Goal: Task Accomplishment & Management: Manage account settings

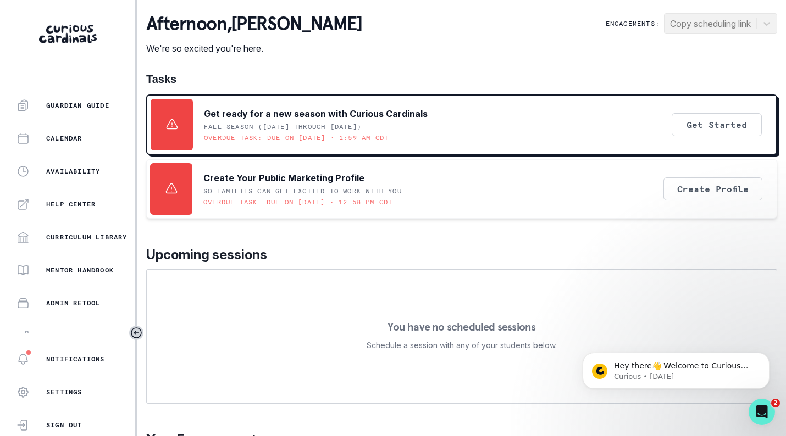
scroll to position [238, 0]
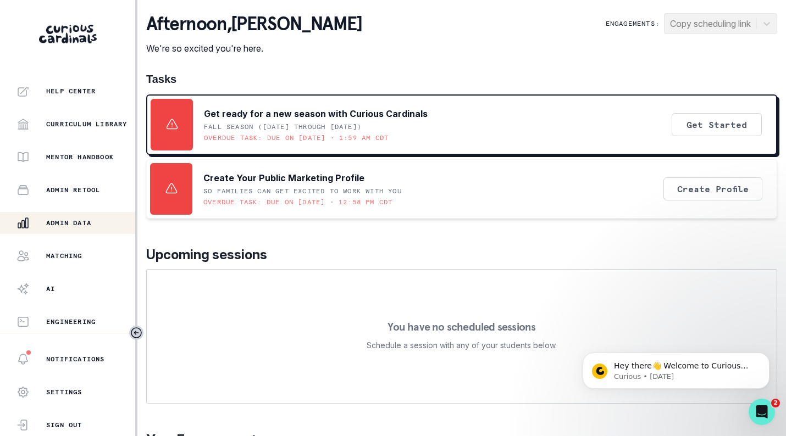
click at [99, 217] on div "Admin Data" at bounding box center [75, 223] width 119 height 13
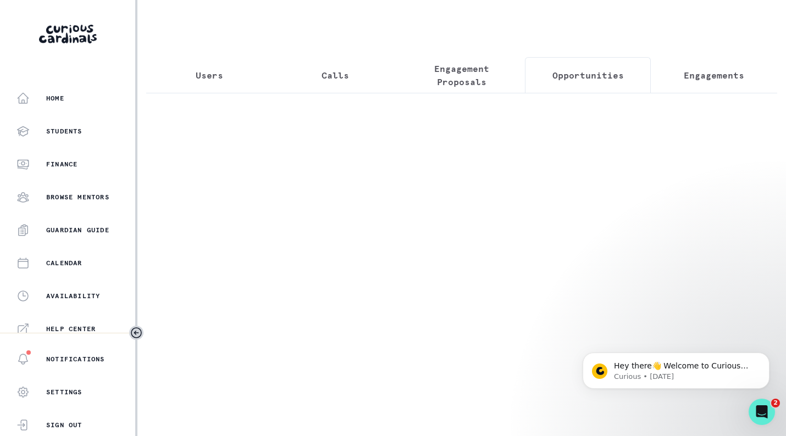
click at [581, 85] on button "Opportunities" at bounding box center [588, 75] width 126 height 36
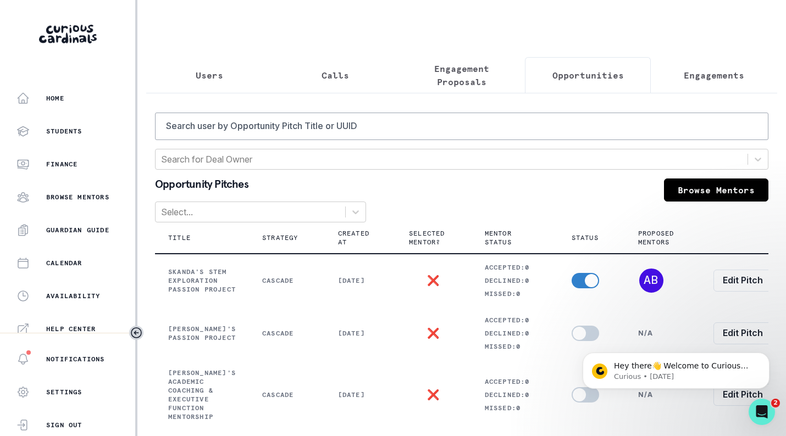
click at [309, 71] on button "Calls" at bounding box center [336, 75] width 126 height 36
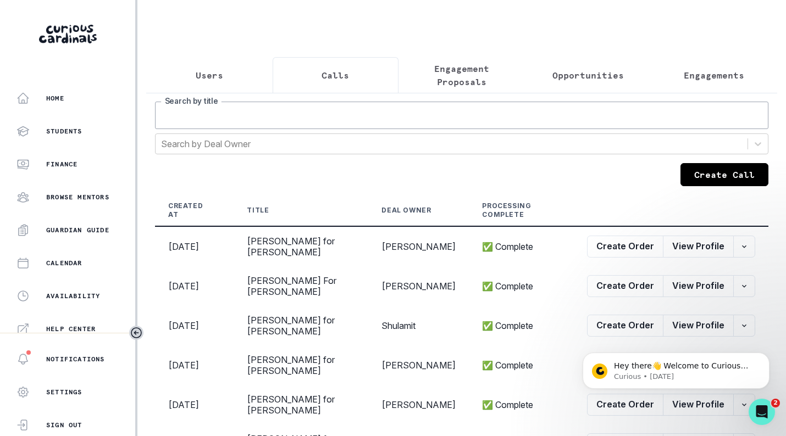
click at [347, 126] on input "Search by title" at bounding box center [461, 115] width 613 height 27
type input "[PERSON_NAME]"
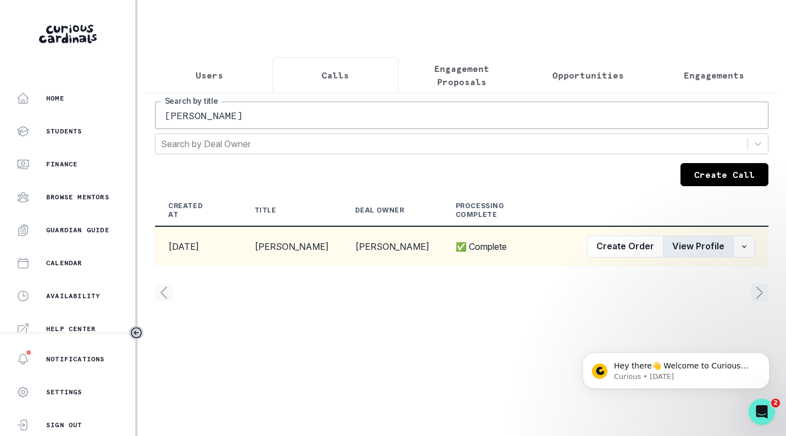
click at [696, 252] on button "View Profile" at bounding box center [698, 247] width 71 height 22
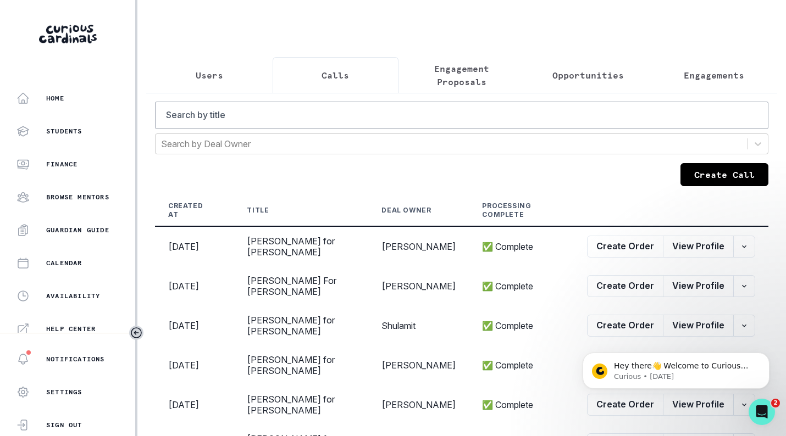
click at [611, 85] on button "Opportunities" at bounding box center [588, 75] width 126 height 36
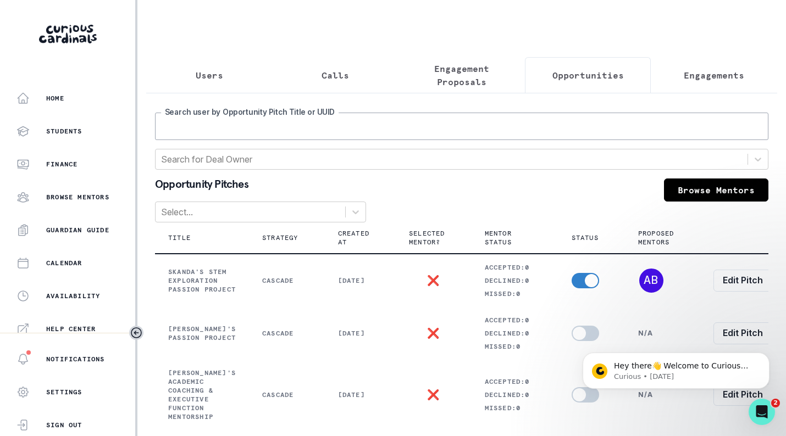
click at [436, 136] on input "Search user by Opportunity Pitch Title or UUID" at bounding box center [461, 126] width 613 height 27
type input "[PERSON_NAME]"
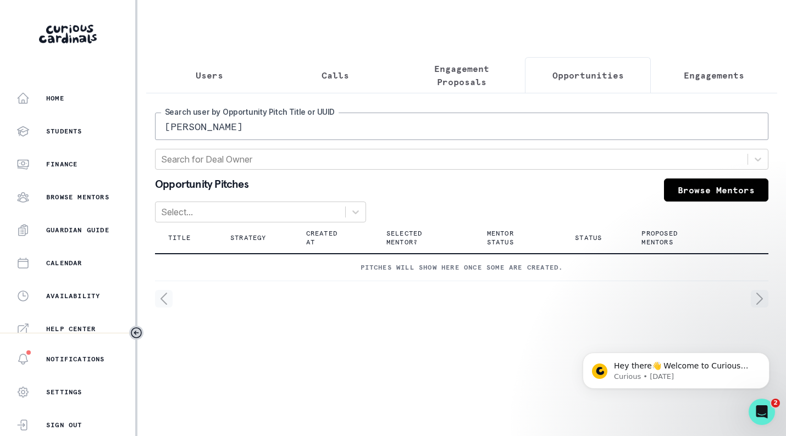
click at [457, 74] on p "Engagement Proposals" at bounding box center [462, 75] width 108 height 26
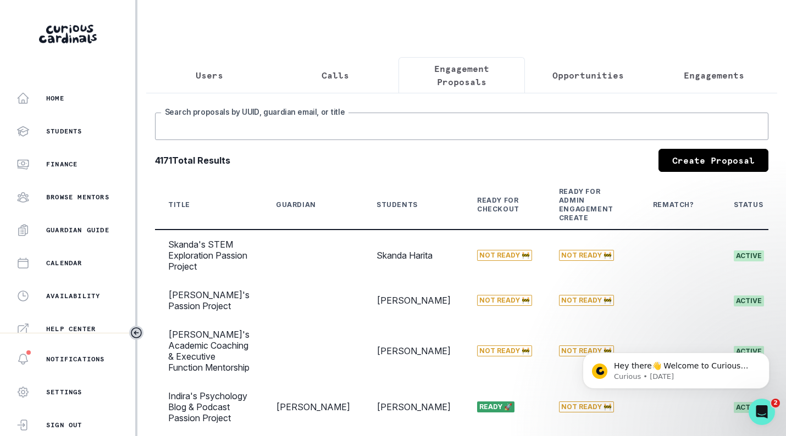
click at [425, 134] on input "Search proposals by UUID, guardian email, or title" at bounding box center [461, 126] width 613 height 27
type input "[PERSON_NAME]"
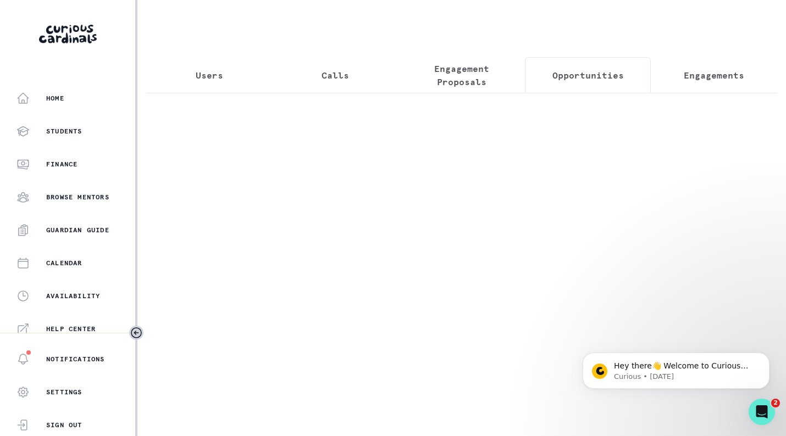
click at [577, 84] on button "Opportunities" at bounding box center [588, 75] width 126 height 36
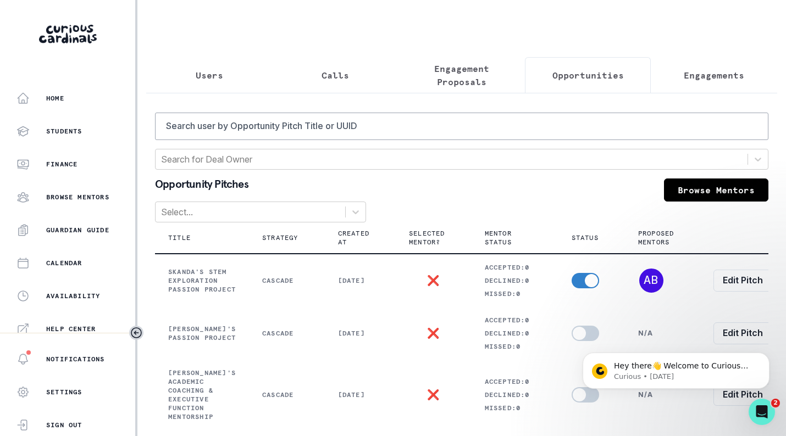
click at [684, 71] on p "Engagements" at bounding box center [714, 75] width 60 height 13
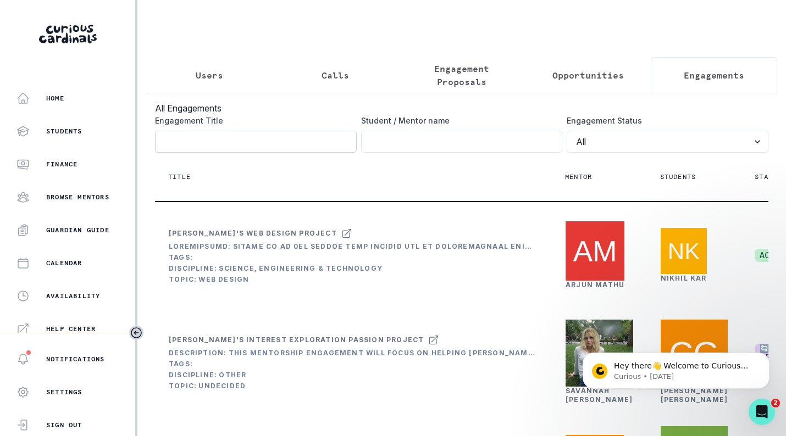
click at [306, 153] on input "Engagement Title" at bounding box center [256, 142] width 202 height 22
type input "[PERSON_NAME]"
click button "submit" at bounding box center [0, 0] width 0 height 0
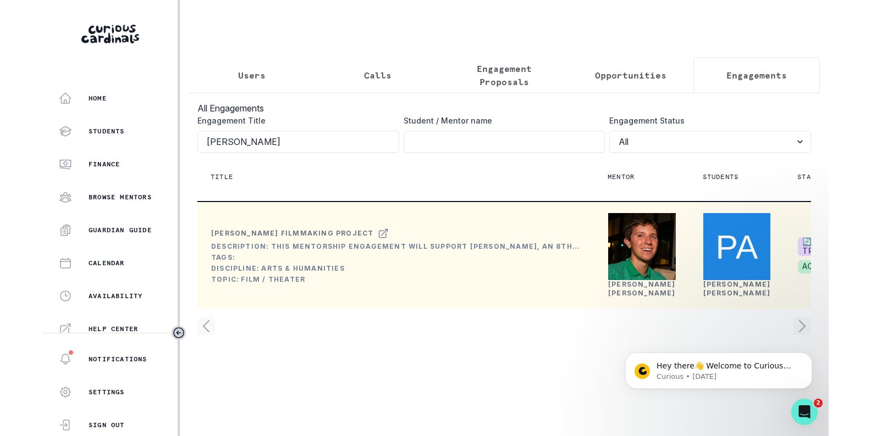
scroll to position [0, 189]
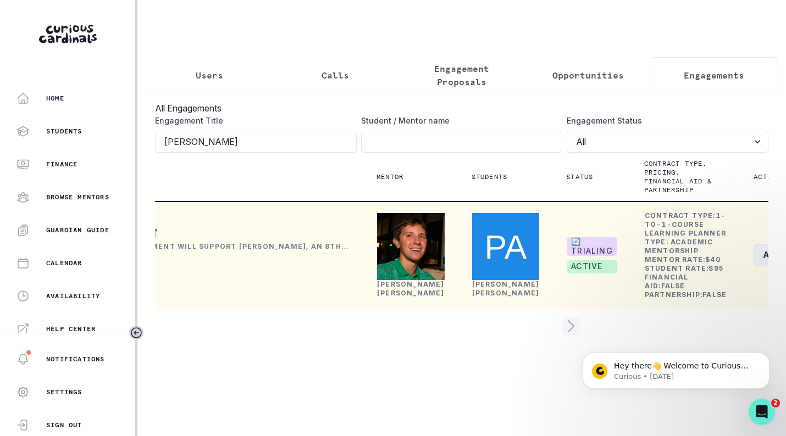
click at [754, 267] on button "Actions" at bounding box center [786, 256] width 65 height 22
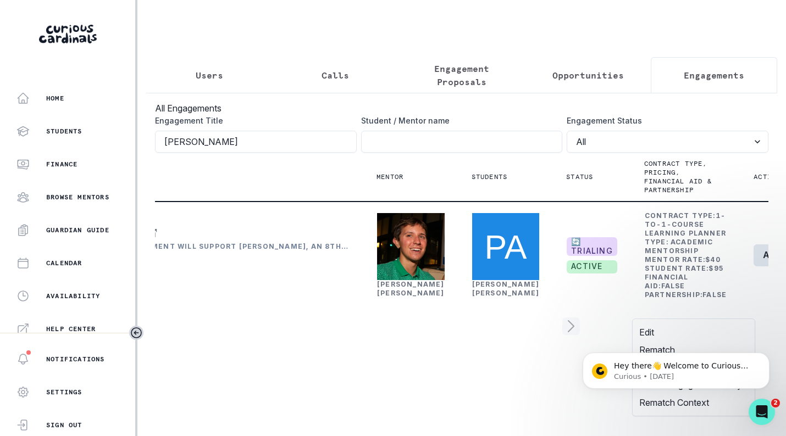
click at [706, 331] on html "Hey there👋 Welcome to Curious Cardinals 🙌 Take a look around! If you have any q…" at bounding box center [676, 368] width 220 height 77
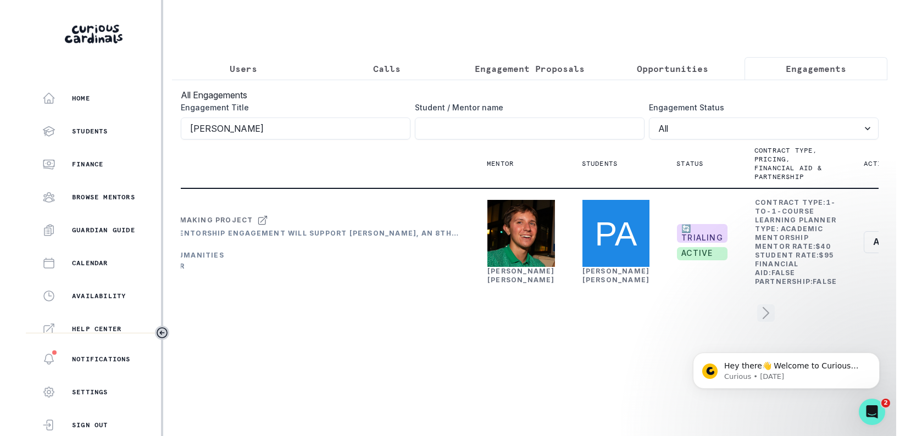
scroll to position [0, 52]
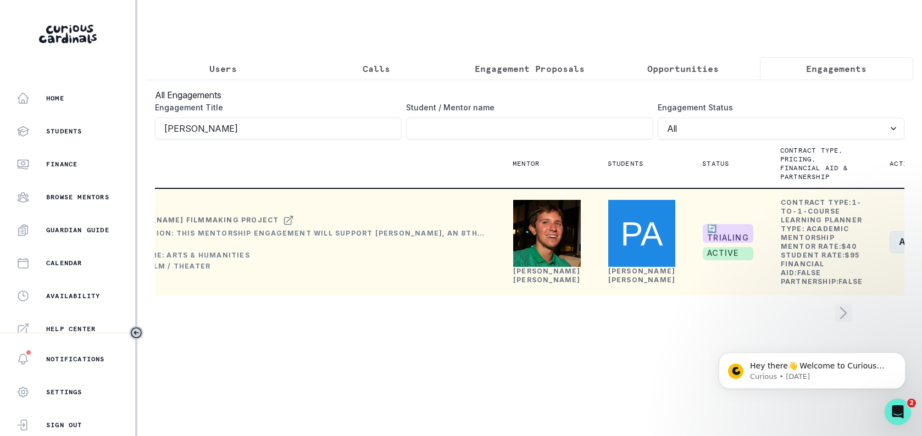
click at [785, 253] on button "Actions" at bounding box center [922, 242] width 65 height 22
click at [785, 317] on button "Edit" at bounding box center [830, 320] width 122 height 18
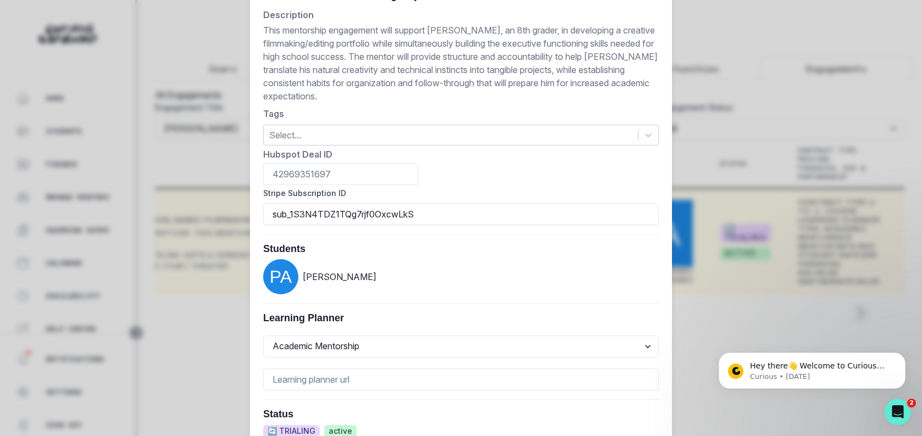
scroll to position [0, 0]
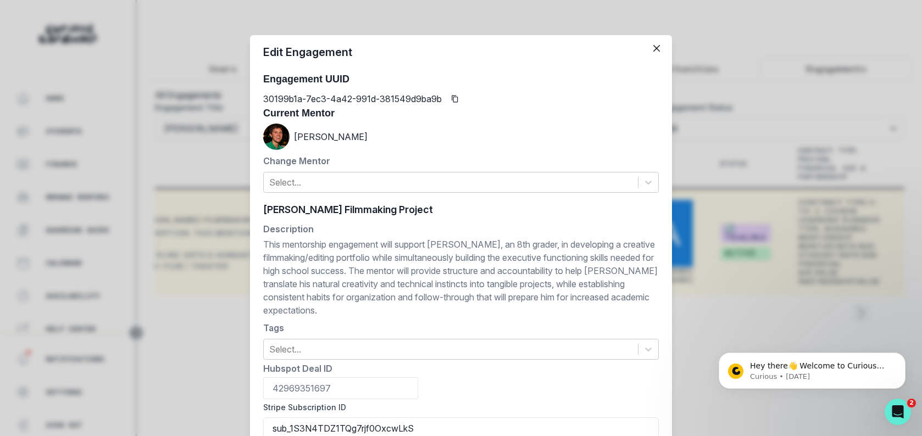
click at [566, 228] on label "Description" at bounding box center [457, 229] width 389 height 13
click at [652, 44] on button "Close" at bounding box center [657, 49] width 18 height 18
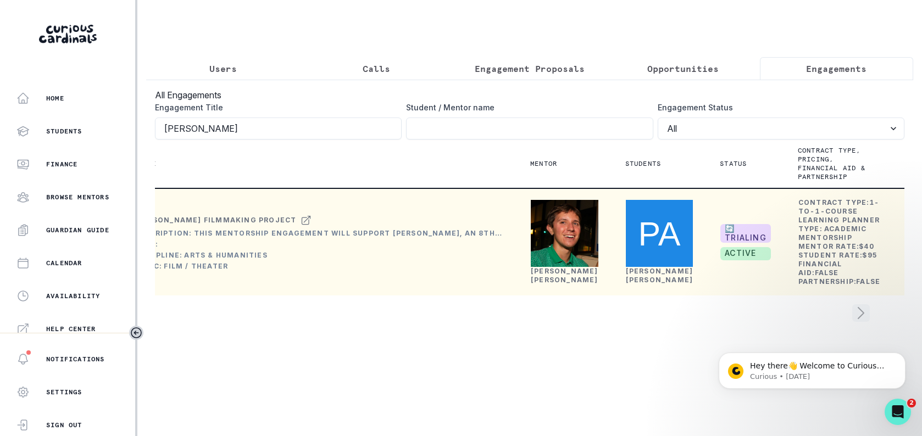
click at [785, 253] on button "Actions" at bounding box center [939, 242] width 65 height 22
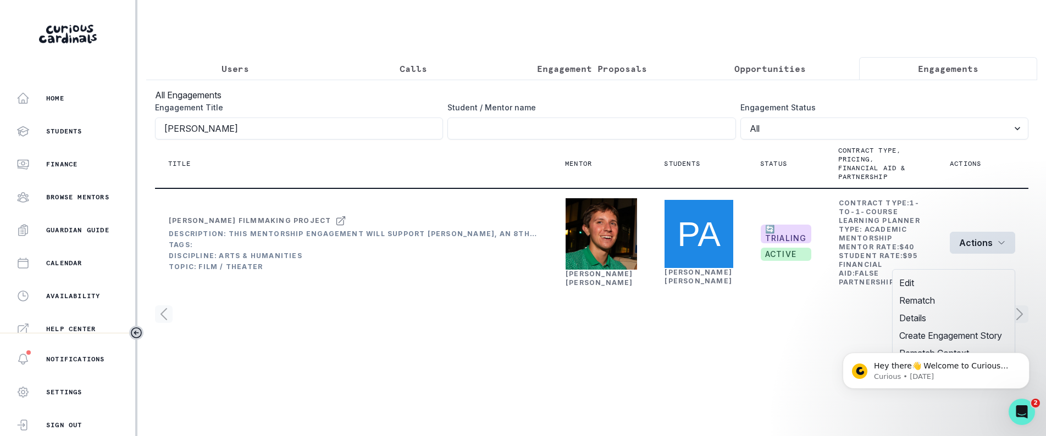
click at [785, 434] on main "Users Calls Engagement Proposals Opportunities Engagements All Engagements Enga…" at bounding box center [591, 218] width 909 height 436
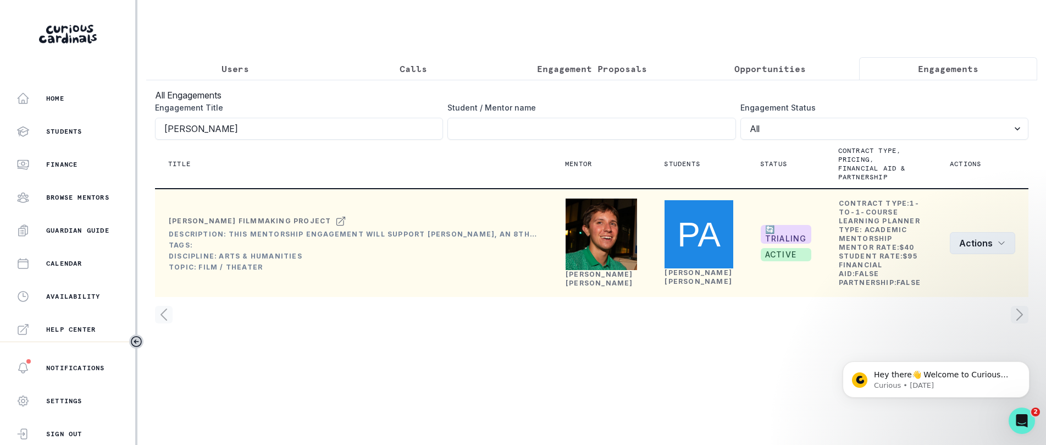
click at [785, 254] on button "Actions" at bounding box center [982, 243] width 65 height 22
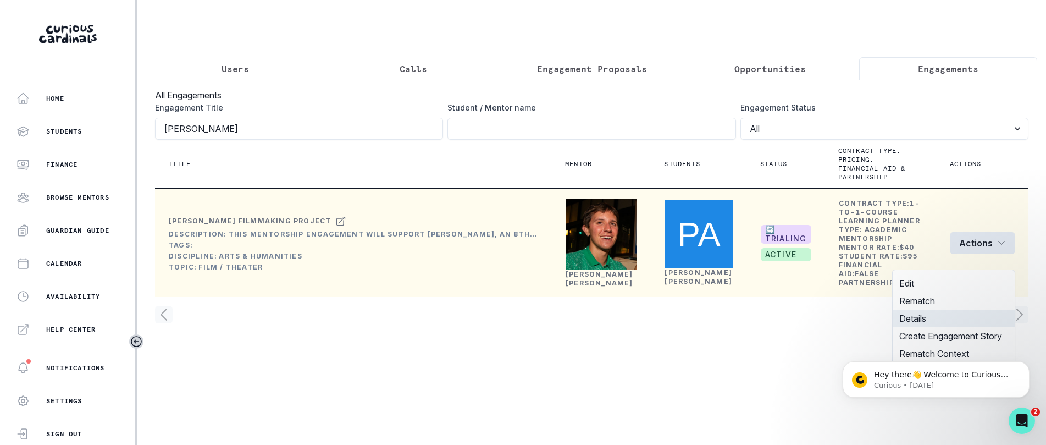
click at [785, 312] on button "Details" at bounding box center [954, 318] width 122 height 18
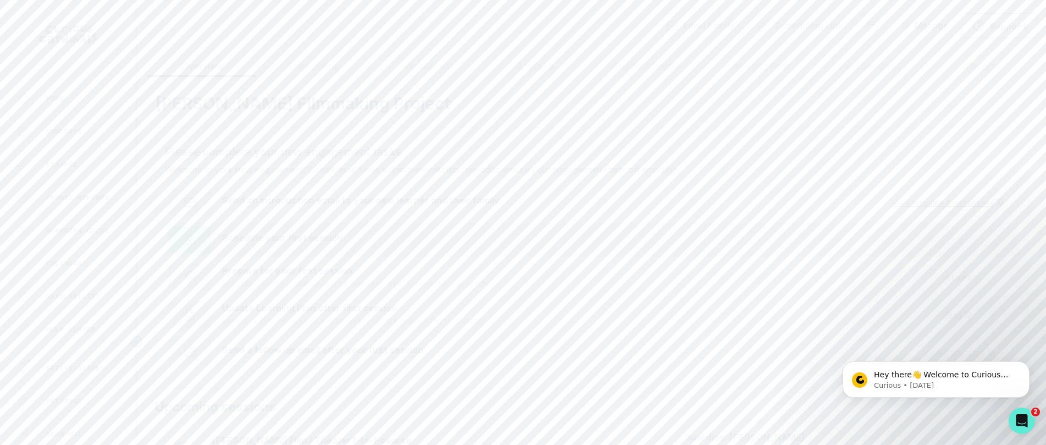
click at [785, 69] on button "Reports" at bounding box center [982, 66] width 112 height 21
click at [785, 74] on button "Past Sessions" at bounding box center [870, 66] width 112 height 21
click at [750, 75] on button "Learning Plan" at bounding box center [759, 66] width 112 height 21
click at [644, 74] on button "Student Profile" at bounding box center [647, 66] width 112 height 21
click at [551, 73] on button "Artifacts" at bounding box center [536, 66] width 112 height 21
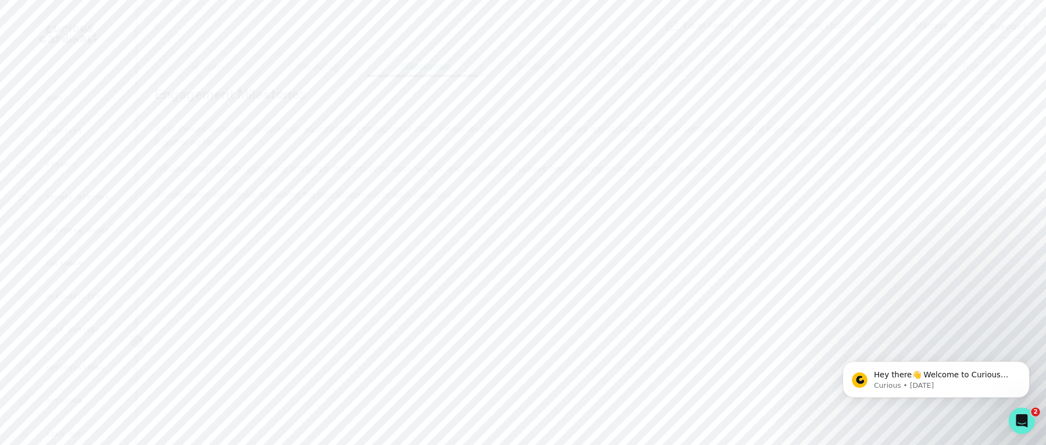
click at [461, 72] on button "Milestones" at bounding box center [425, 66] width 112 height 21
click at [312, 74] on button "Scheduling" at bounding box center [314, 66] width 112 height 21
click at [207, 73] on button "Overview" at bounding box center [202, 66] width 112 height 21
click at [101, 86] on aside "Home Students Finance Browse Mentors Guardian Guide Calendar Availability Help …" at bounding box center [68, 222] width 137 height 445
click at [98, 97] on div "Home" at bounding box center [75, 98] width 119 height 13
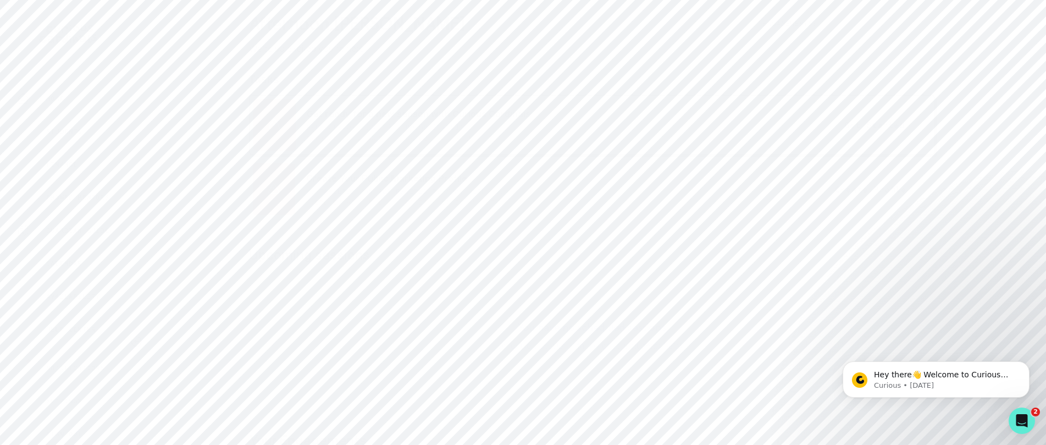
scroll to position [230, 0]
click at [97, 227] on div "Admin Data" at bounding box center [75, 231] width 119 height 13
click at [568, 71] on p "Engagement Proposals" at bounding box center [592, 68] width 110 height 13
click at [527, 110] on input "Search proposals by UUID, guardian email, or title" at bounding box center [591, 112] width 873 height 27
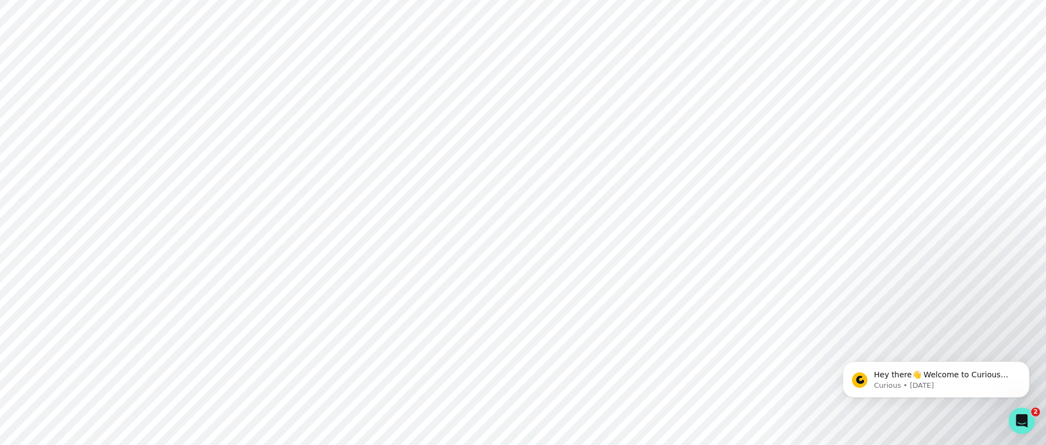
type input "jordan"
click at [438, 69] on button "Calls" at bounding box center [413, 68] width 178 height 23
click at [433, 129] on div "Search by Deal Owner" at bounding box center [582, 131] width 852 height 20
click at [418, 105] on input "Search by title" at bounding box center [591, 101] width 873 height 27
type input "jordan"
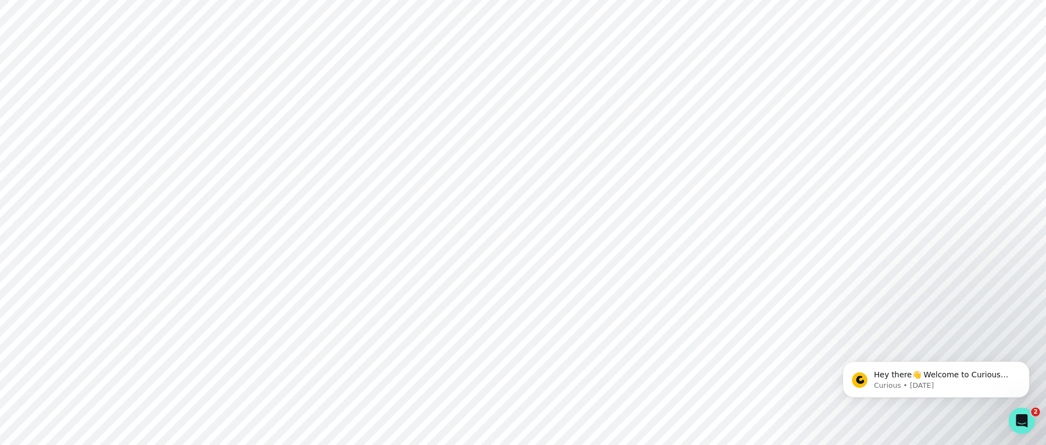
click at [785, 228] on button "View Profile" at bounding box center [939, 225] width 71 height 22
click at [538, 248] on p "[PERSON_NAME]" at bounding box center [592, 250] width 650 height 22
click at [785, 208] on button "Edit student profile" at bounding box center [869, 209] width 132 height 23
select select "ELEVENTH"
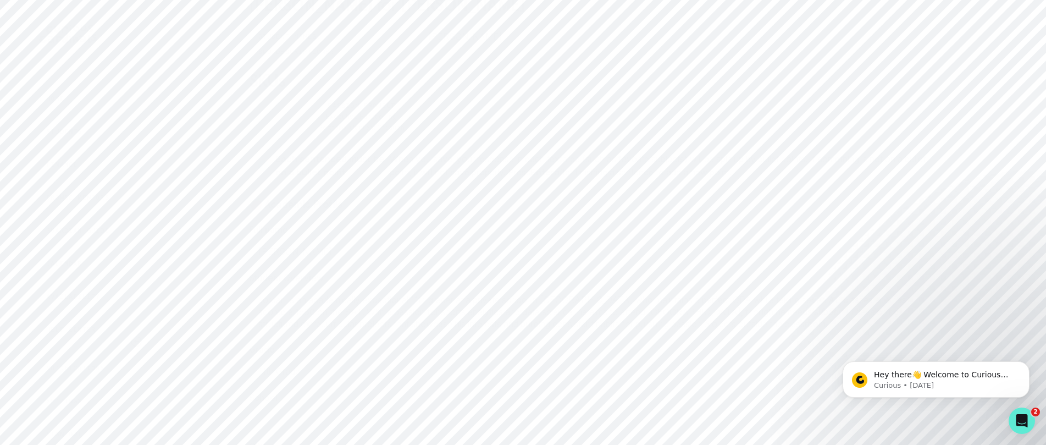
drag, startPoint x: 319, startPoint y: 256, endPoint x: 290, endPoint y: 256, distance: 29.7
click at [290, 256] on input "[PERSON_NAME]" at bounding box center [592, 251] width 686 height 22
type input "[PERSON_NAME]"
click at [599, 424] on button "Submit" at bounding box center [592, 419] width 686 height 23
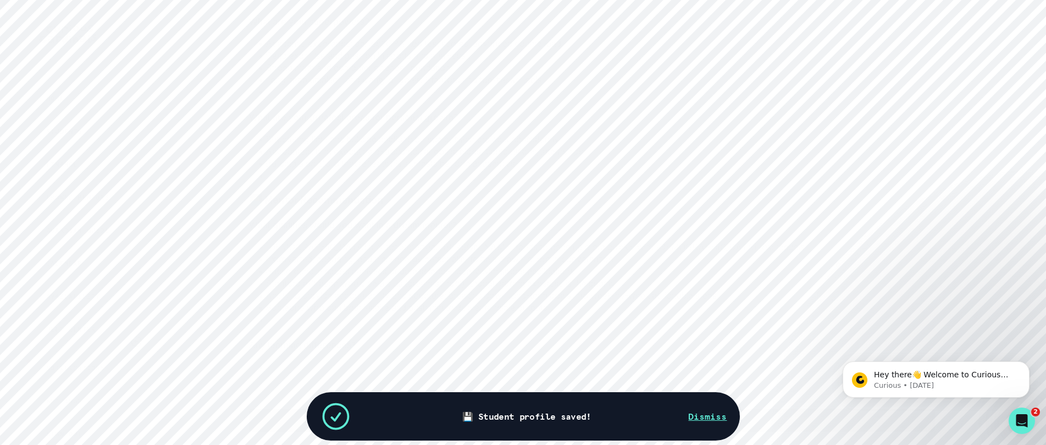
click at [75, 417] on button "Admin Retool" at bounding box center [67, 428] width 135 height 22
